Goal: Task Accomplishment & Management: Manage account settings

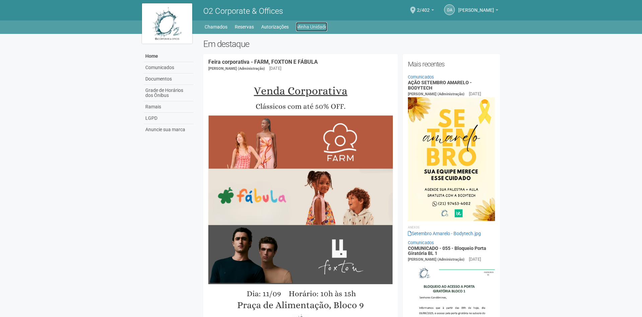
click at [311, 27] on link "Minha Unidade" at bounding box center [311, 26] width 31 height 9
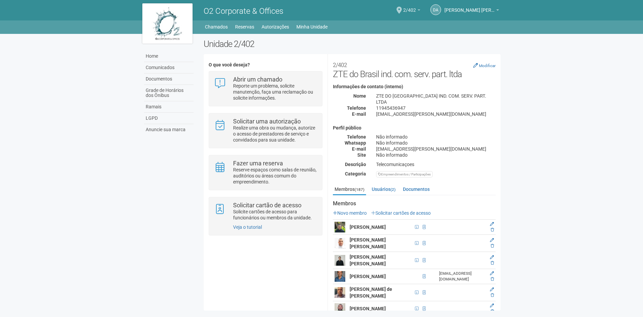
click at [413, 10] on span "2/402" at bounding box center [409, 7] width 13 height 12
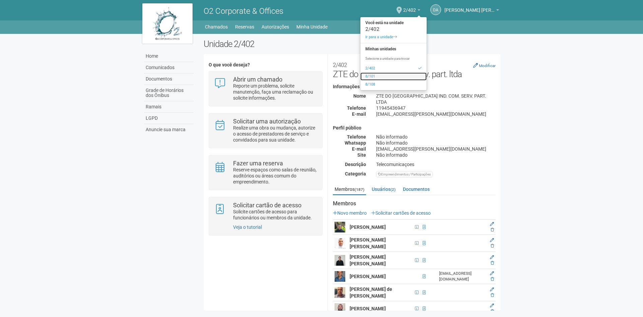
click at [374, 79] on link "8/101" at bounding box center [394, 76] width 66 height 8
